Goal: Navigation & Orientation: Find specific page/section

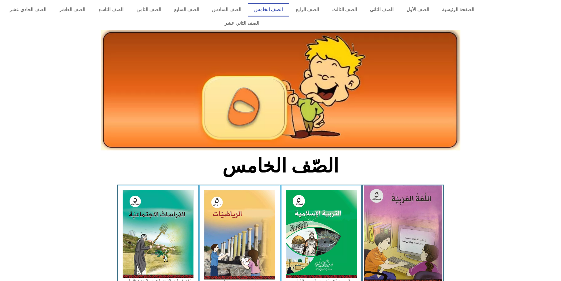
click at [409, 213] on img at bounding box center [403, 234] width 78 height 98
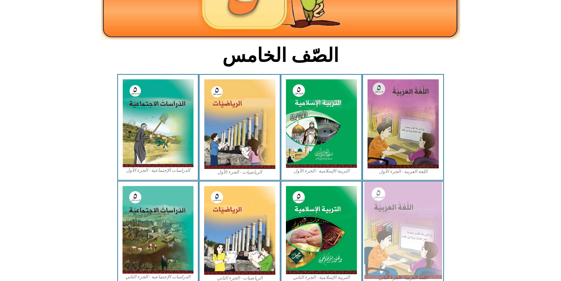
scroll to position [118, 0]
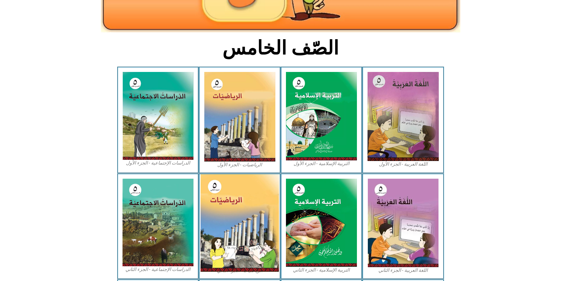
click at [238, 196] on img at bounding box center [240, 222] width 78 height 97
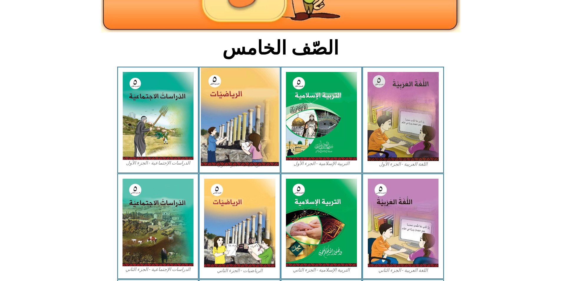
click at [242, 106] on img at bounding box center [240, 116] width 78 height 98
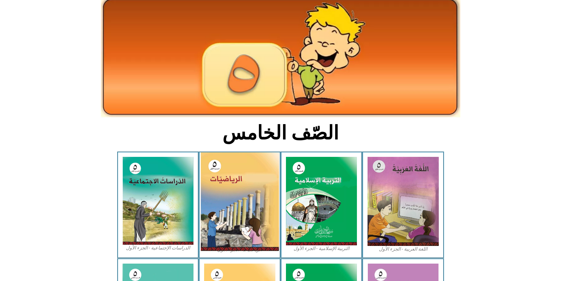
scroll to position [29, 0]
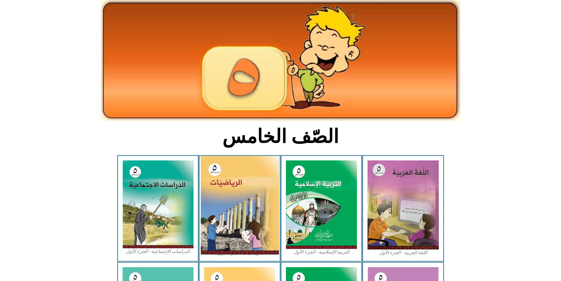
click at [231, 189] on img at bounding box center [240, 205] width 78 height 98
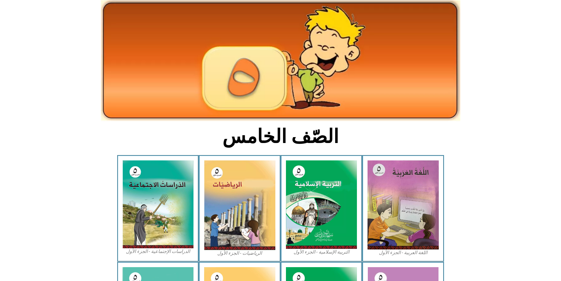
drag, startPoint x: 231, startPoint y: 189, endPoint x: 108, endPoint y: 150, distance: 129.6
click at [108, 155] on icon at bounding box center [280, 183] width 561 height 56
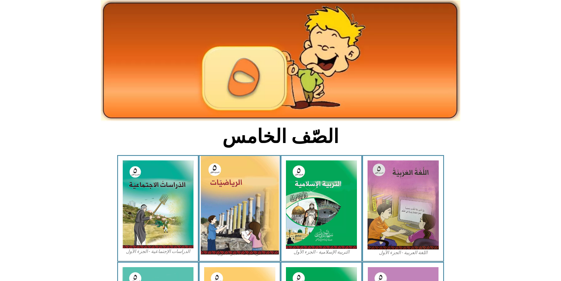
click at [246, 165] on img at bounding box center [240, 205] width 78 height 98
click at [262, 195] on img at bounding box center [240, 205] width 78 height 98
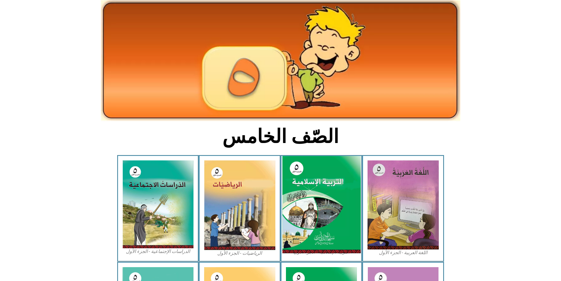
click at [310, 191] on img at bounding box center [321, 204] width 78 height 97
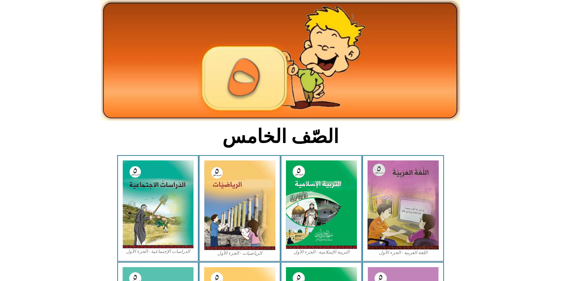
click at [445, 200] on section "اللغة العربية - الجزء الأول​ التربية [DEMOGRAPHIC_DATA] - الجزء الأول الرياضيات…" at bounding box center [280, 208] width 561 height 107
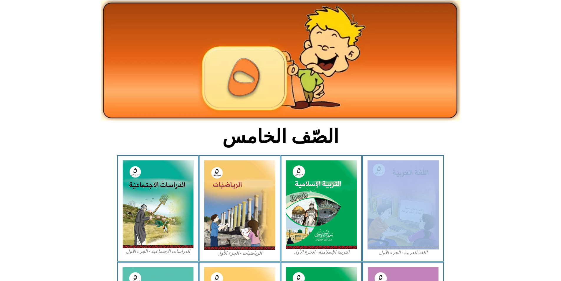
click at [445, 200] on section "اللغة العربية - الجزء الأول​ التربية [DEMOGRAPHIC_DATA] - الجزء الأول الرياضيات…" at bounding box center [280, 208] width 561 height 107
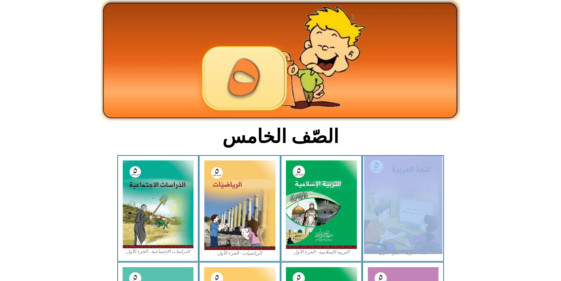
click at [396, 200] on img at bounding box center [403, 205] width 78 height 98
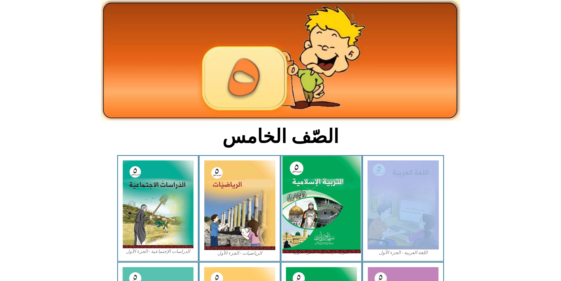
click at [307, 201] on img at bounding box center [321, 204] width 78 height 97
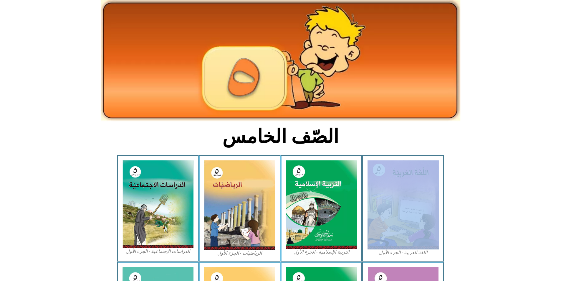
click at [471, 184] on icon at bounding box center [280, 183] width 561 height 56
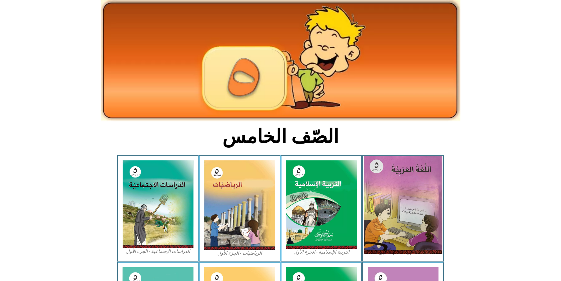
click at [414, 197] on img at bounding box center [403, 205] width 78 height 98
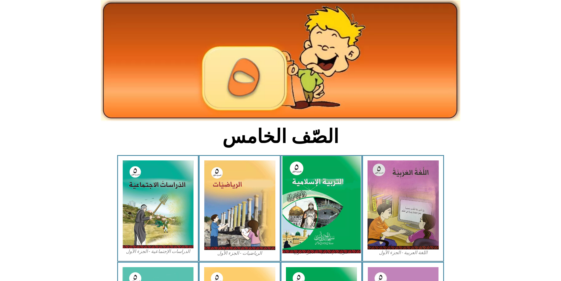
click at [310, 186] on img at bounding box center [321, 204] width 78 height 97
click at [300, 196] on img at bounding box center [321, 204] width 78 height 97
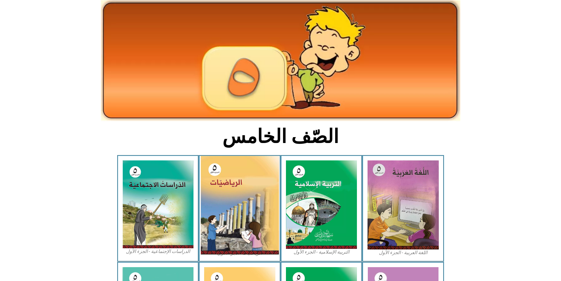
click at [235, 189] on img at bounding box center [240, 205] width 78 height 98
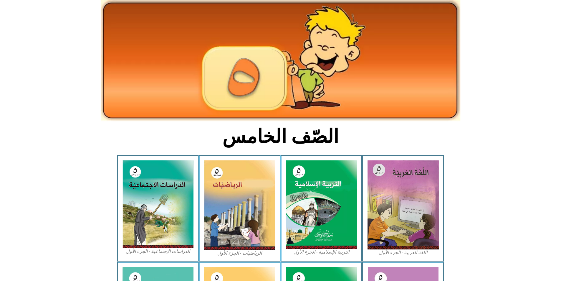
scroll to position [0, 0]
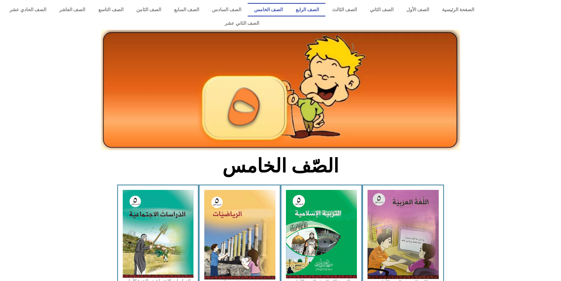
click at [325, 8] on link "الصف الرابع" at bounding box center [307, 10] width 36 height 14
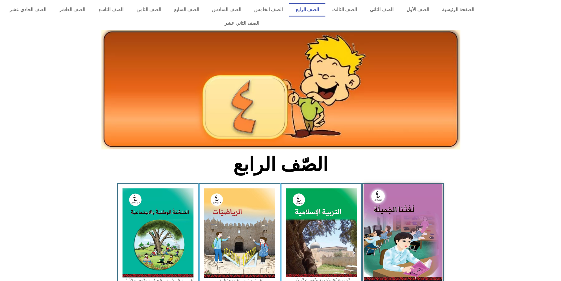
click at [416, 216] on img at bounding box center [403, 232] width 78 height 96
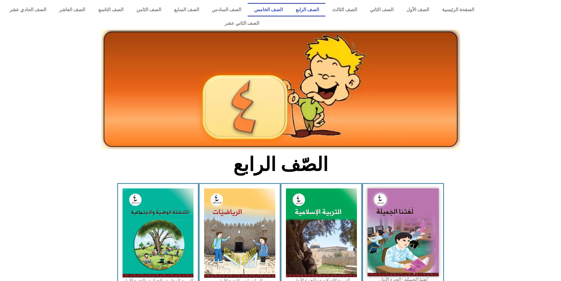
click at [287, 11] on link "الصف الخامس" at bounding box center [269, 10] width 42 height 14
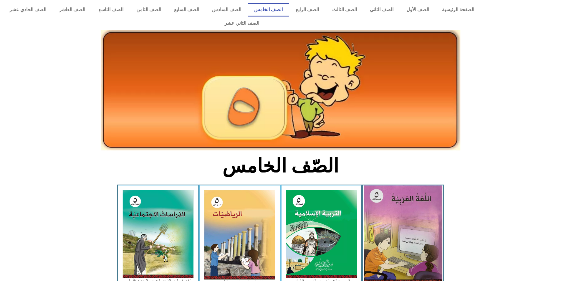
click at [400, 206] on img at bounding box center [403, 234] width 78 height 98
click at [407, 222] on img at bounding box center [403, 234] width 78 height 98
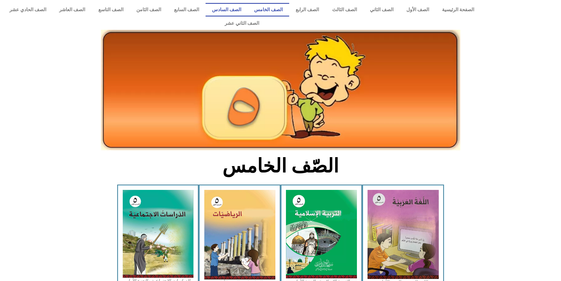
click at [248, 13] on link "الصف السادس" at bounding box center [227, 10] width 42 height 14
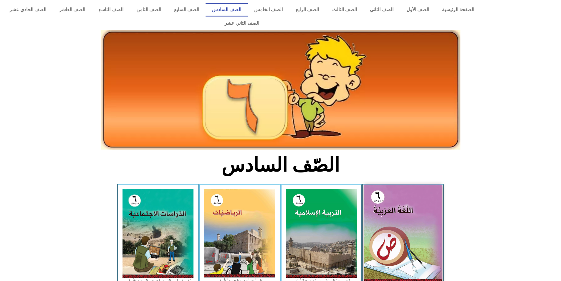
click at [405, 202] on img at bounding box center [403, 233] width 78 height 98
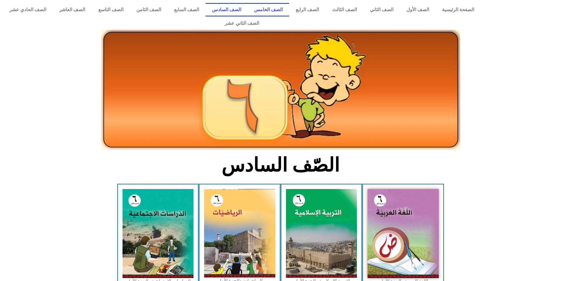
click at [288, 10] on link "الصف الخامس" at bounding box center [269, 10] width 42 height 14
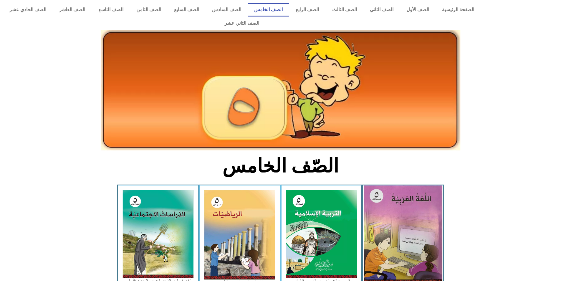
click at [436, 251] on img at bounding box center [403, 234] width 78 height 98
click at [426, 249] on img at bounding box center [403, 234] width 78 height 98
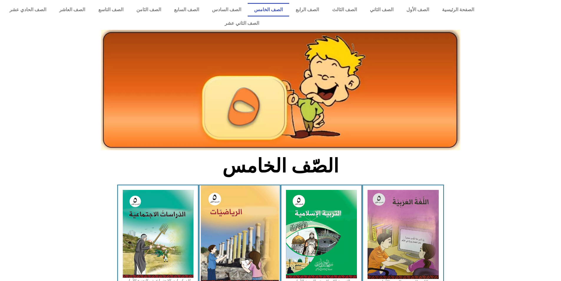
click at [257, 212] on img at bounding box center [240, 234] width 78 height 98
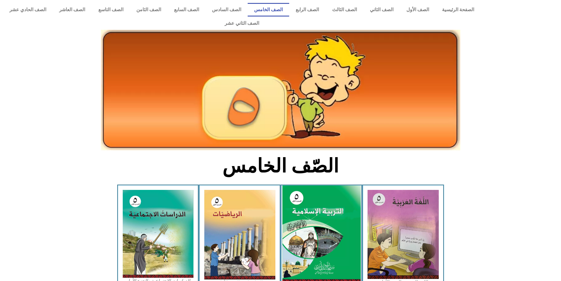
click at [307, 211] on img at bounding box center [321, 233] width 78 height 97
